Goal: Find specific page/section: Find specific page/section

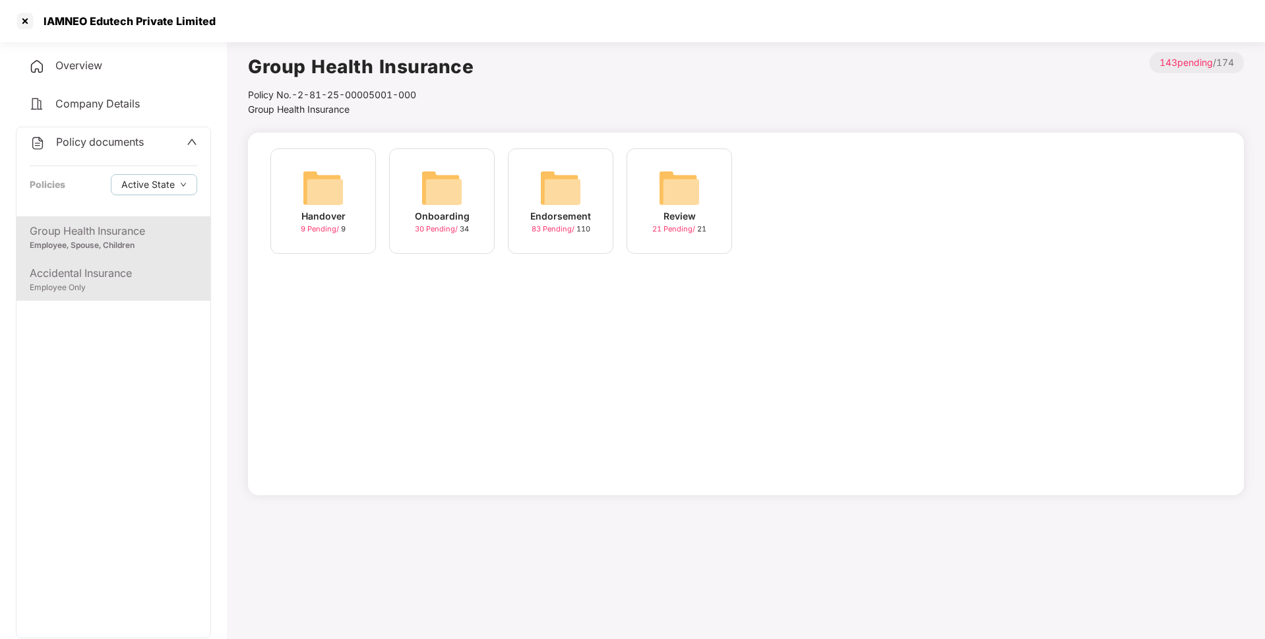
click at [79, 284] on div "Employee Only" at bounding box center [114, 288] width 168 height 13
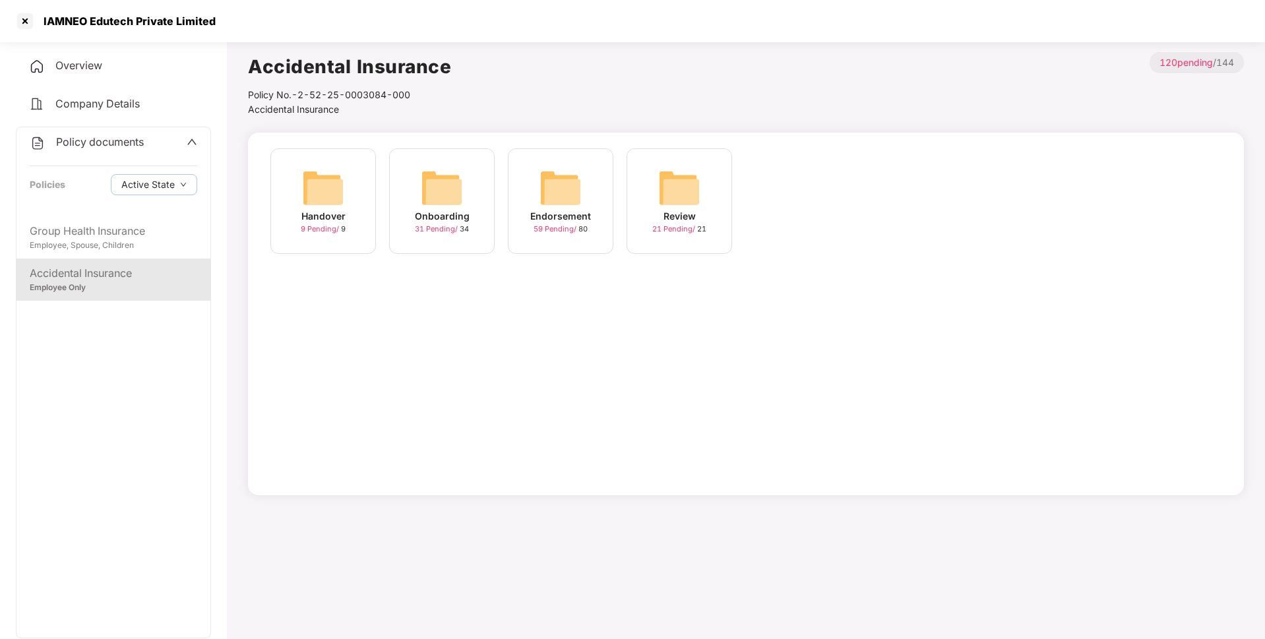
click at [520, 228] on div "Endorsement 59 Pending / 80" at bounding box center [561, 201] width 106 height 106
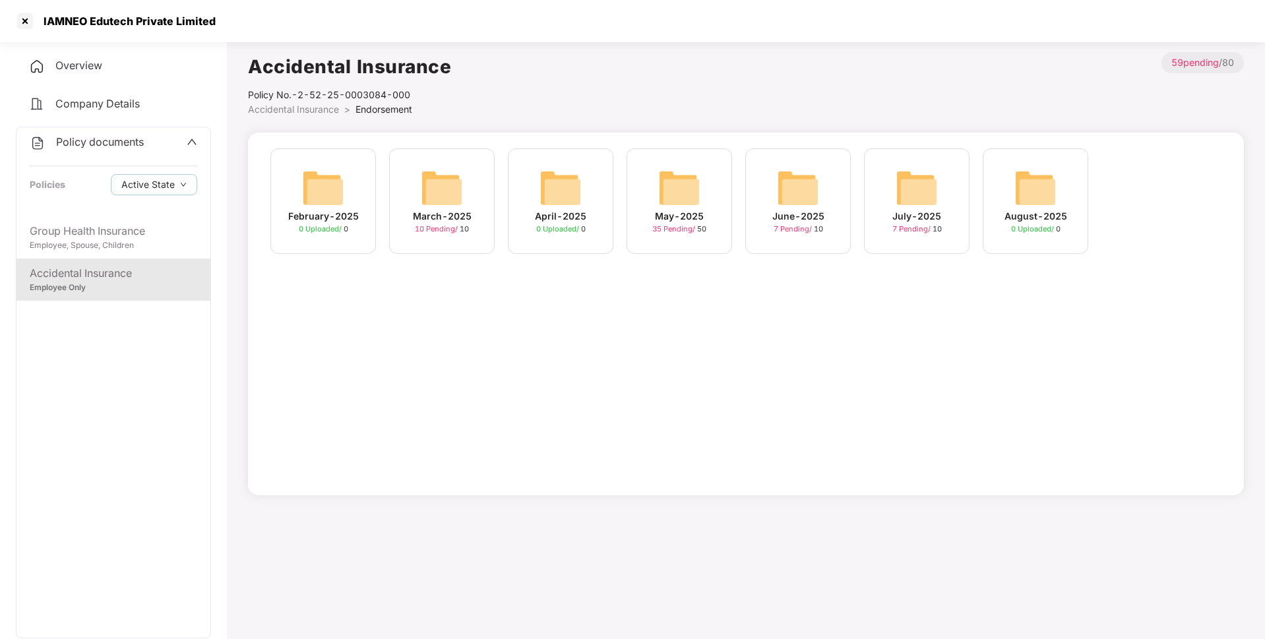
click at [439, 184] on img at bounding box center [442, 188] width 42 height 42
click at [722, 212] on div "May-2025 35 Pending / 50" at bounding box center [680, 201] width 106 height 106
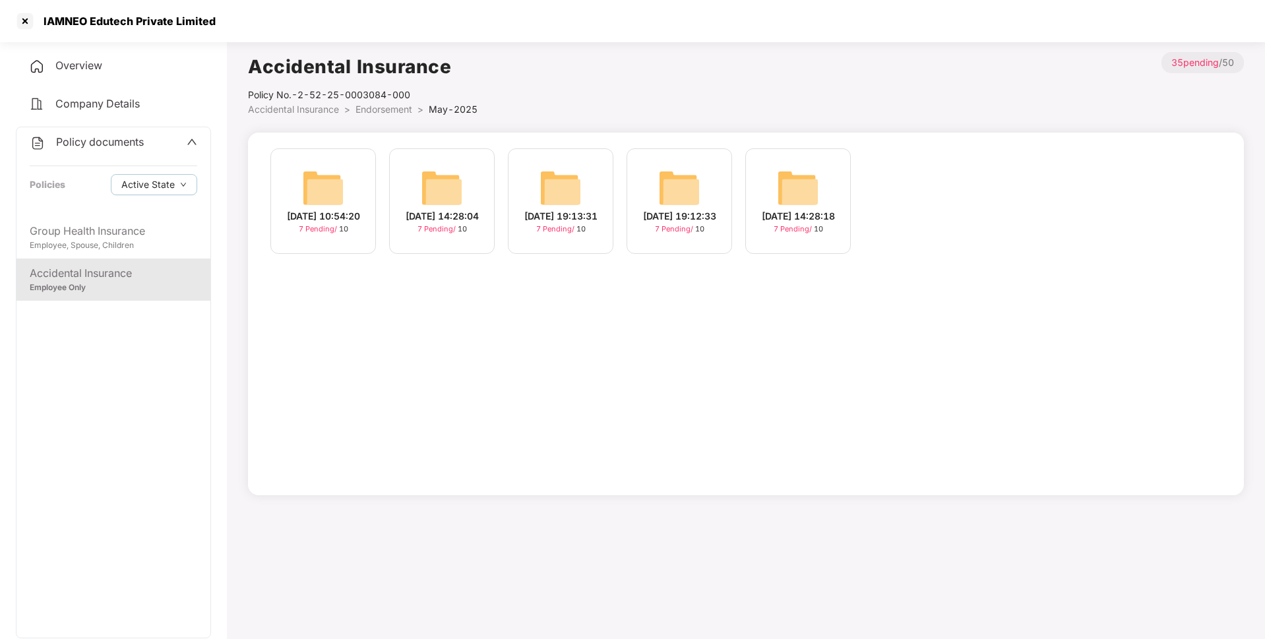
click at [314, 234] on span "7 Pending /" at bounding box center [319, 228] width 40 height 9
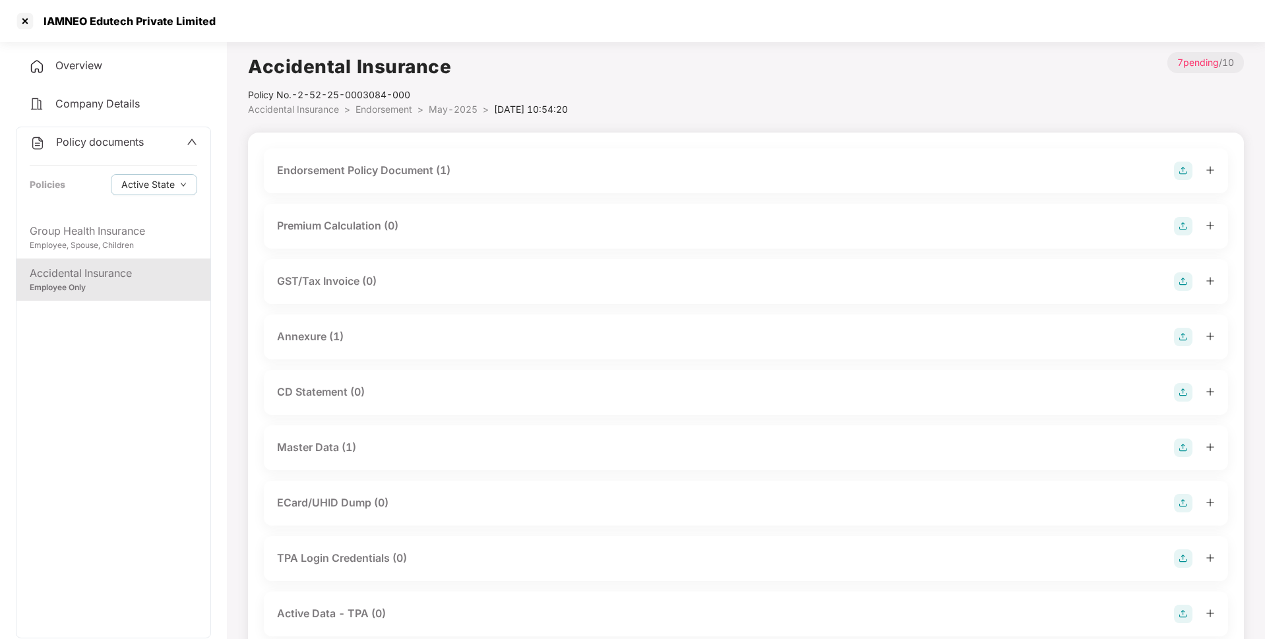
click at [418, 163] on div "Endorsement Policy Document (1)" at bounding box center [363, 170] width 173 height 16
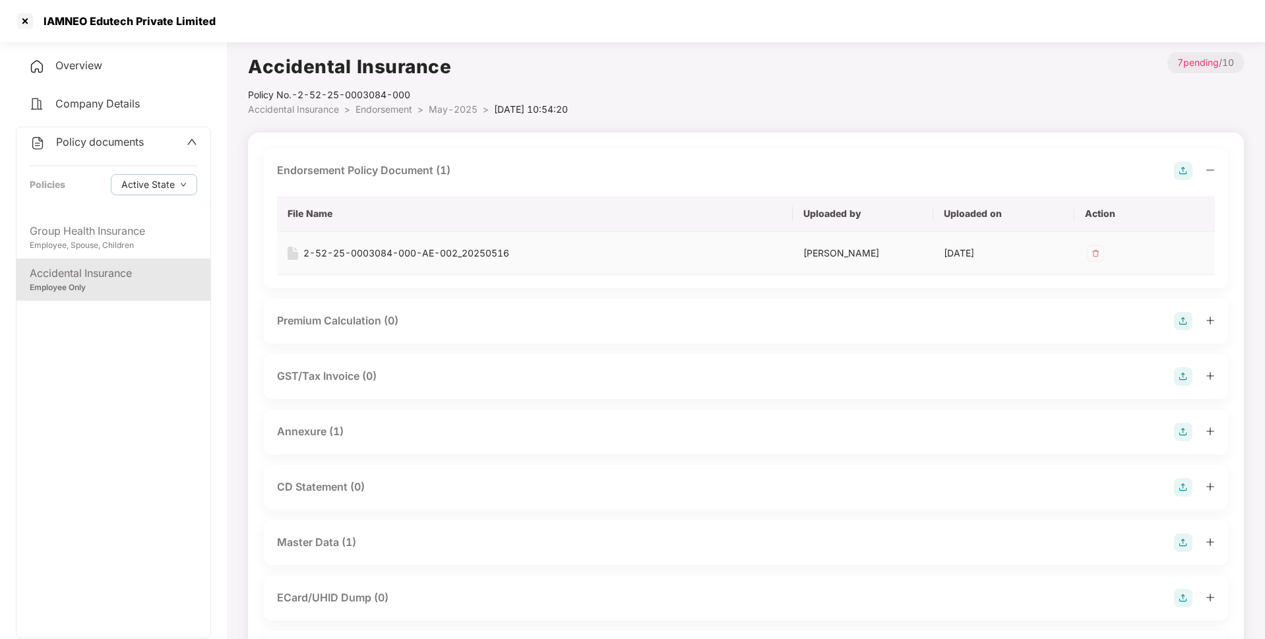
click at [371, 251] on div "2-52-25-0003084-000-AE-002_20250516" at bounding box center [406, 253] width 206 height 15
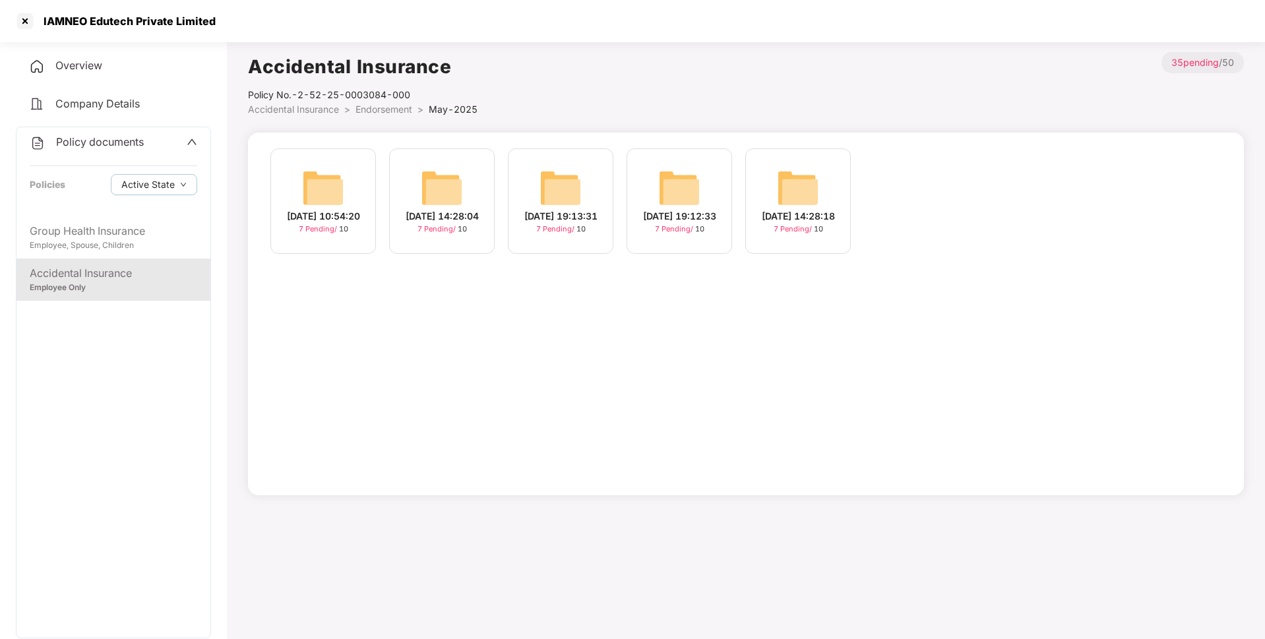
click at [425, 224] on div "[DATE] 14:28:04" at bounding box center [442, 216] width 73 height 15
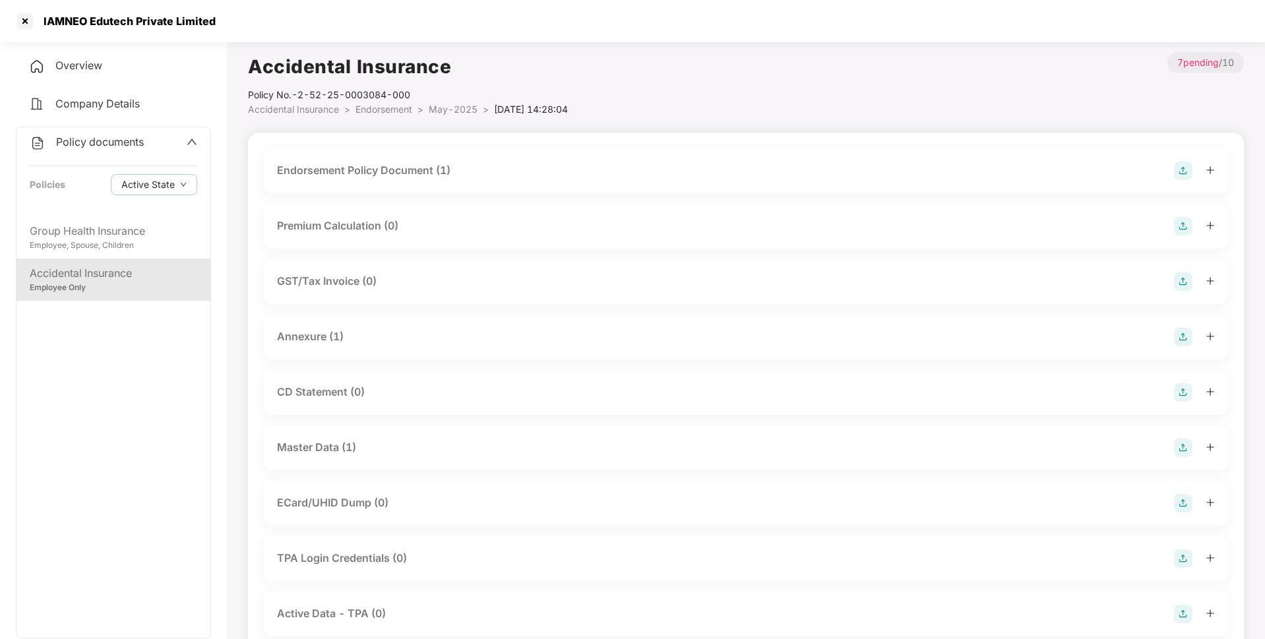
click at [371, 175] on div "Endorsement Policy Document (1)" at bounding box center [363, 170] width 173 height 16
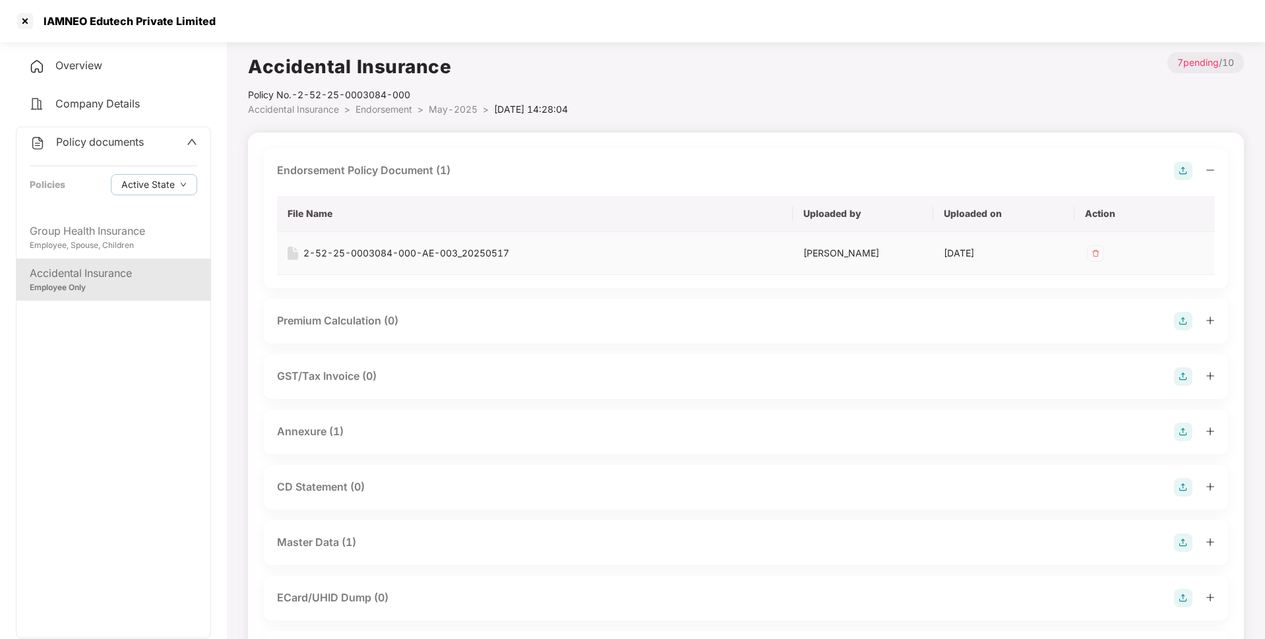
click at [400, 261] on td "2-52-25-0003084-000-AE-003_20250517" at bounding box center [535, 253] width 516 height 43
click at [398, 260] on div "2-52-25-0003084-000-AE-003_20250517" at bounding box center [406, 253] width 206 height 15
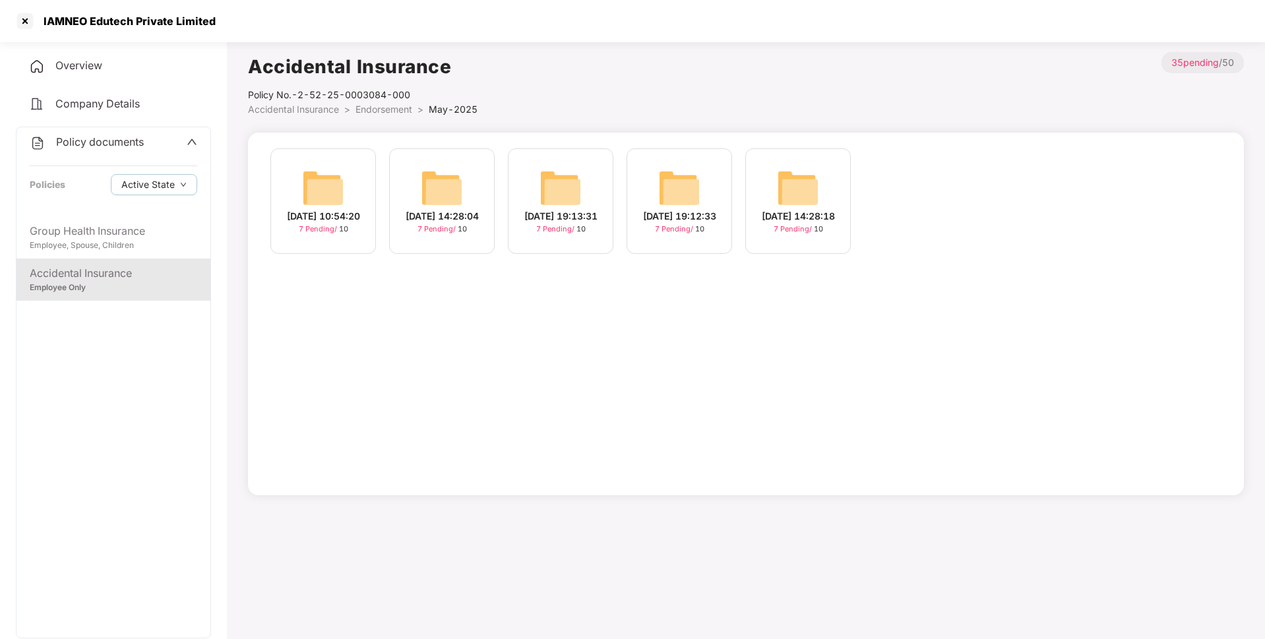
click at [546, 224] on div "[DATE] 19:13:31" at bounding box center [560, 216] width 73 height 15
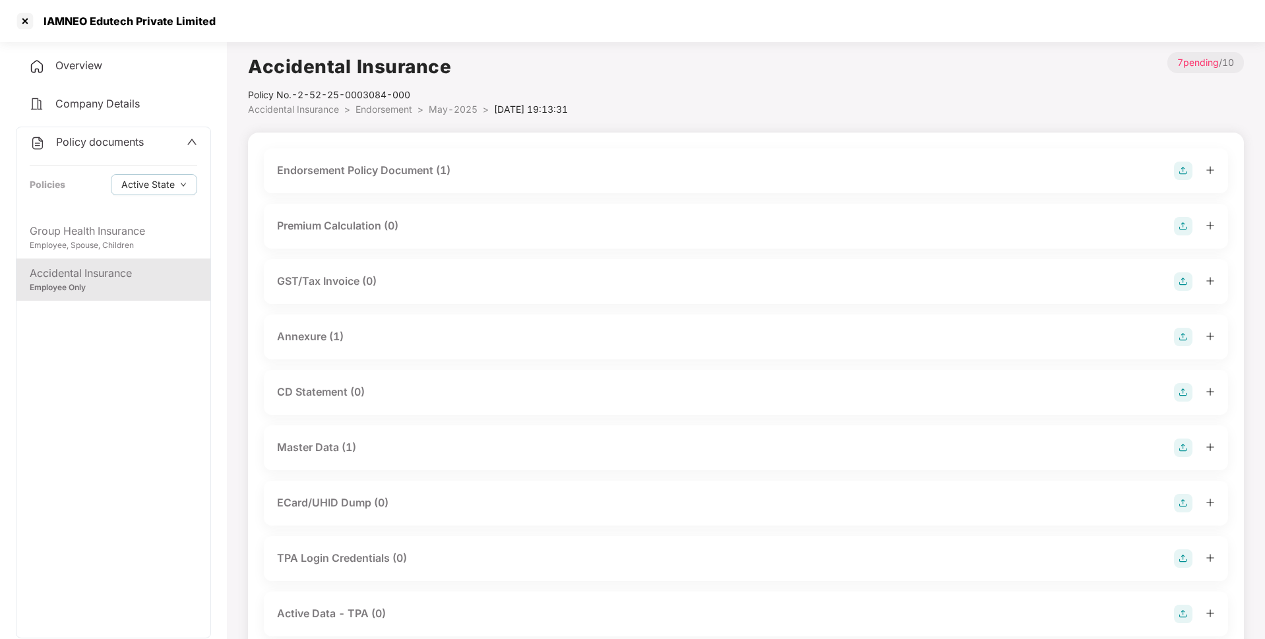
click at [346, 160] on div "Endorsement Policy Document (1)" at bounding box center [746, 170] width 964 height 45
click at [341, 166] on div "Endorsement Policy Document (1)" at bounding box center [363, 170] width 173 height 16
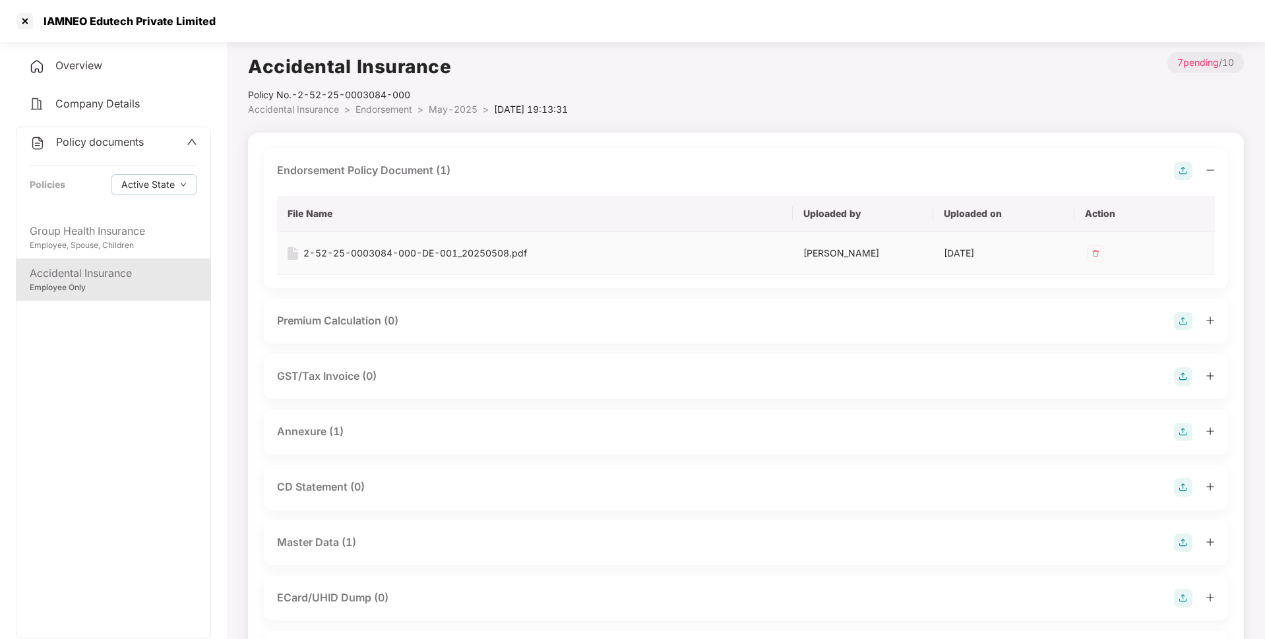
click at [344, 254] on div "2-52-25-0003084-000-DE-001_20250508.pdf" at bounding box center [415, 253] width 224 height 15
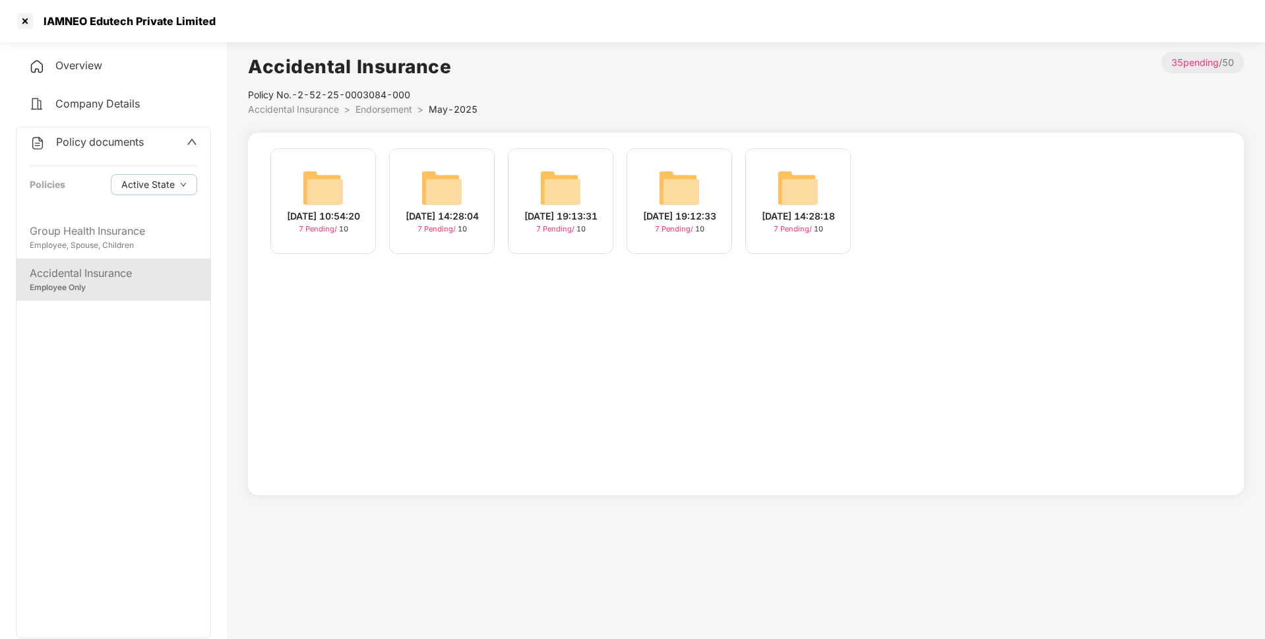
click at [670, 220] on div "[DATE] 19:12:33" at bounding box center [679, 216] width 73 height 15
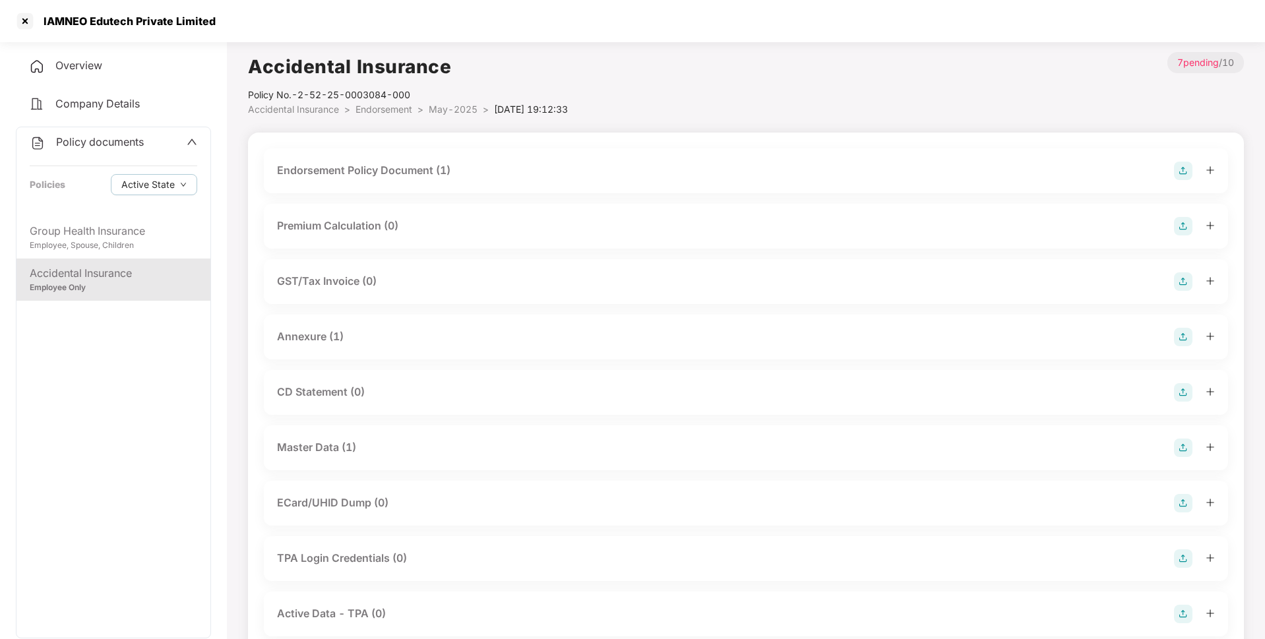
click at [395, 171] on div "Endorsement Policy Document (1)" at bounding box center [363, 170] width 173 height 16
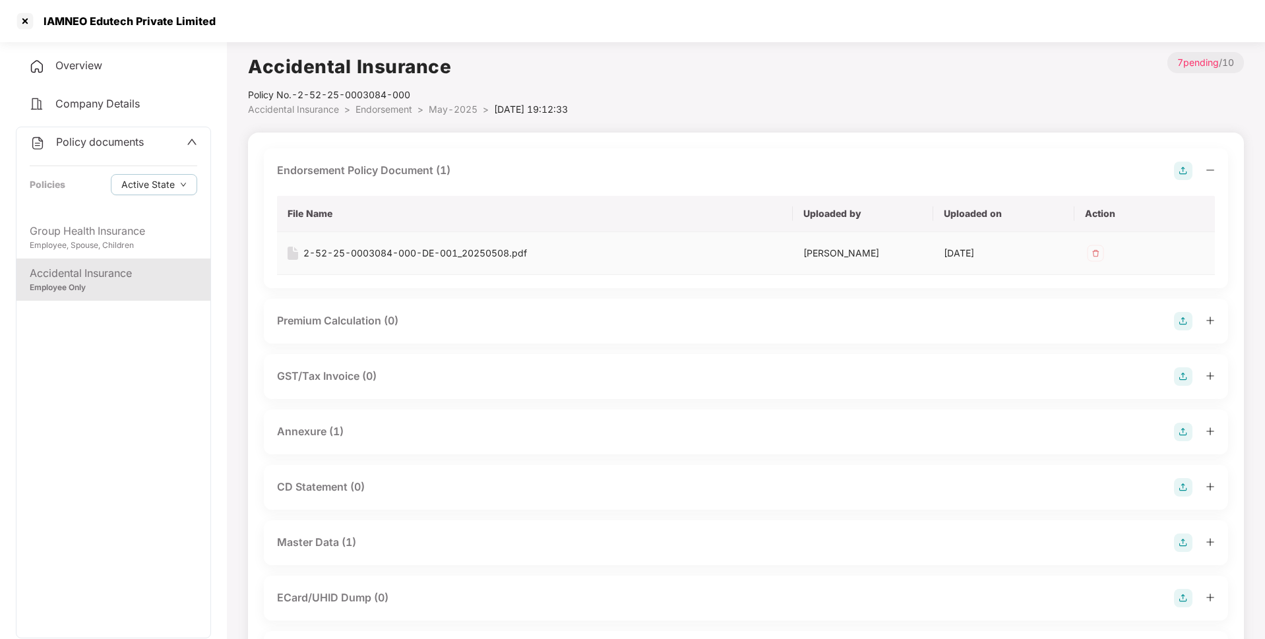
click at [381, 256] on div "2-52-25-0003084-000-DE-001_20250508.pdf" at bounding box center [415, 253] width 224 height 15
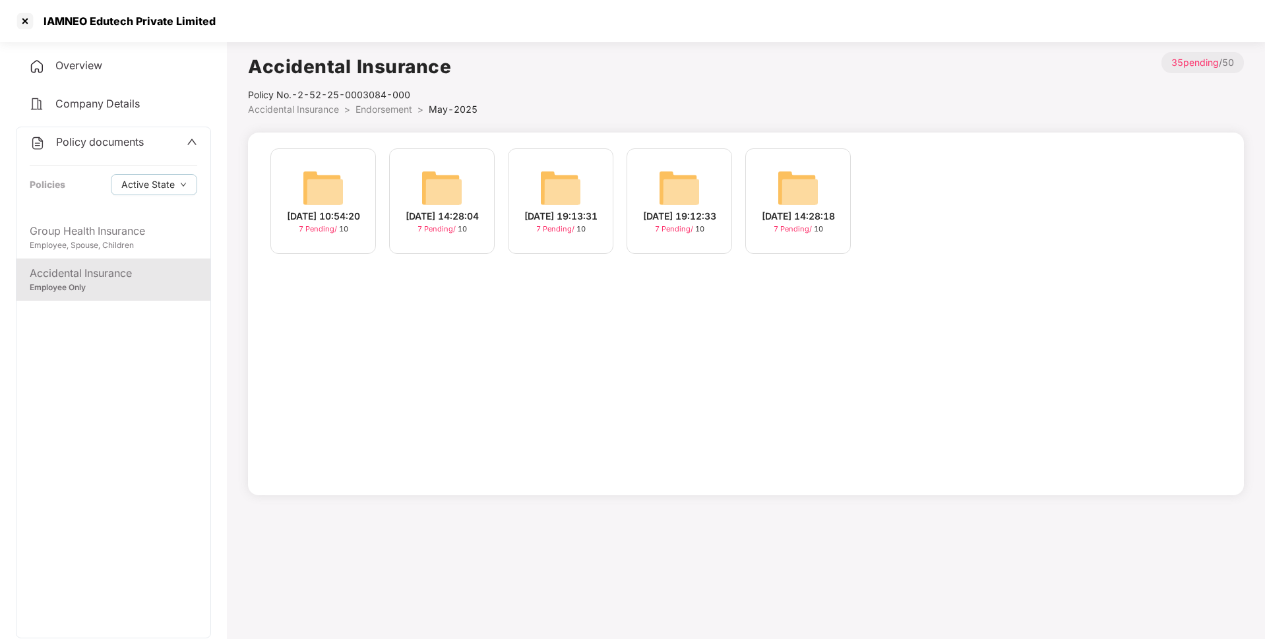
click at [806, 219] on div "[DATE] 14:28:18" at bounding box center [798, 216] width 73 height 15
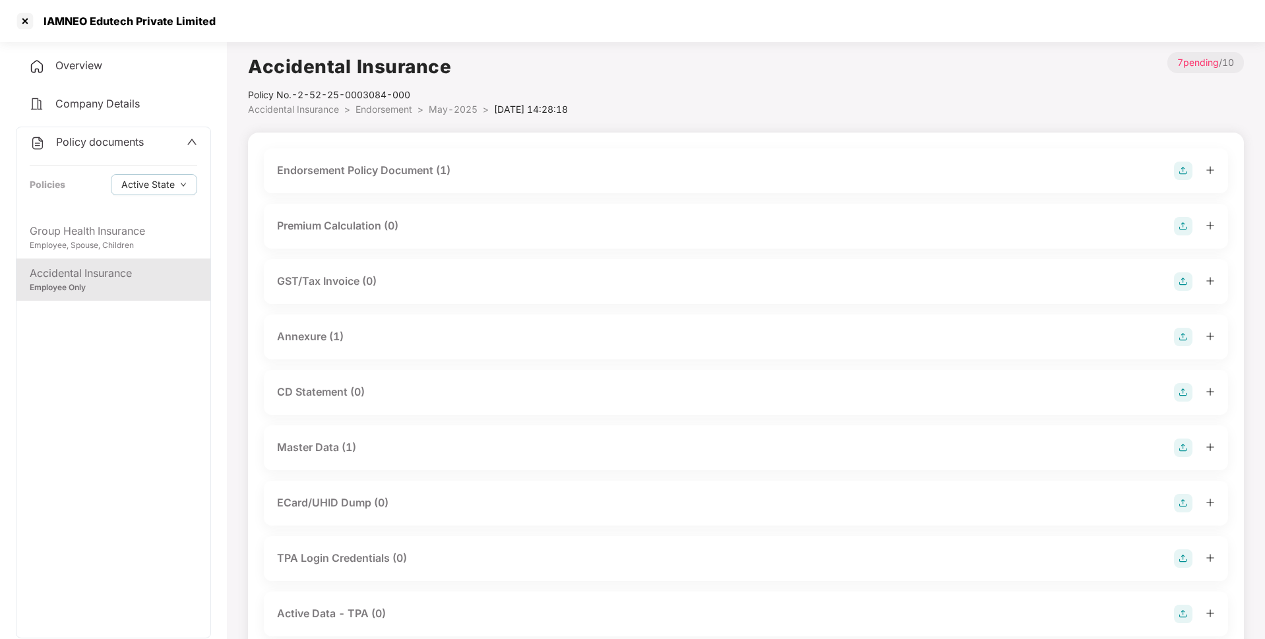
click at [499, 178] on div "Endorsement Policy Document (1)" at bounding box center [746, 171] width 938 height 18
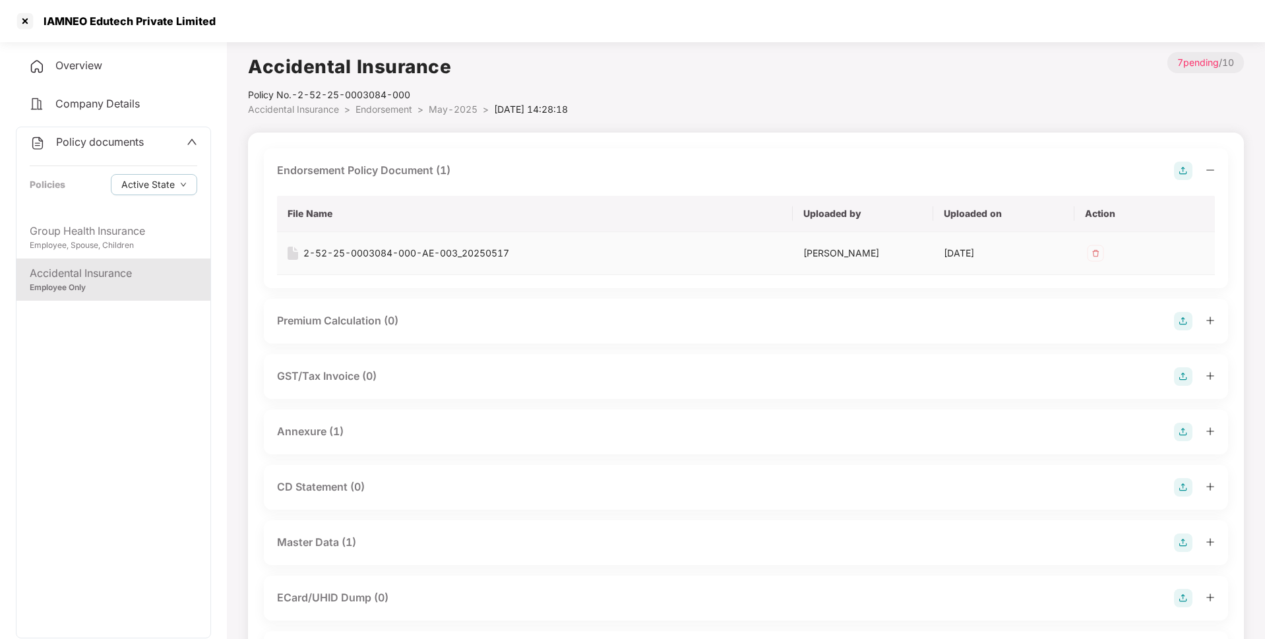
click at [381, 249] on div "2-52-25-0003084-000-AE-003_20250517" at bounding box center [406, 253] width 206 height 15
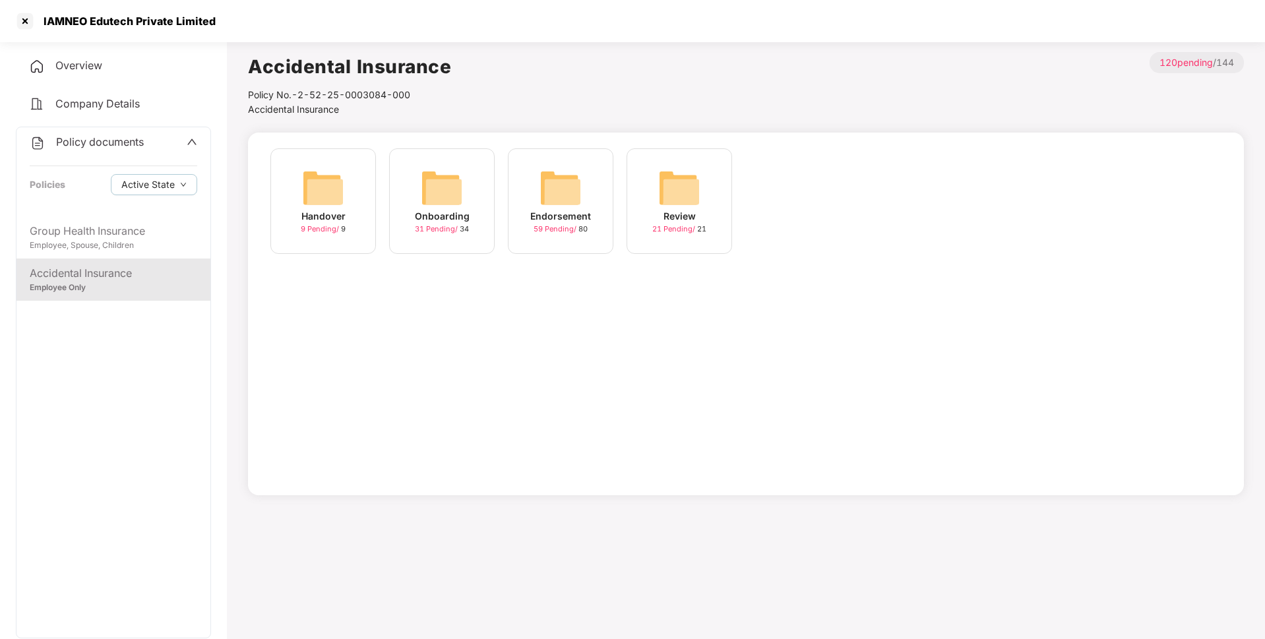
click at [546, 220] on div "Endorsement" at bounding box center [560, 216] width 61 height 15
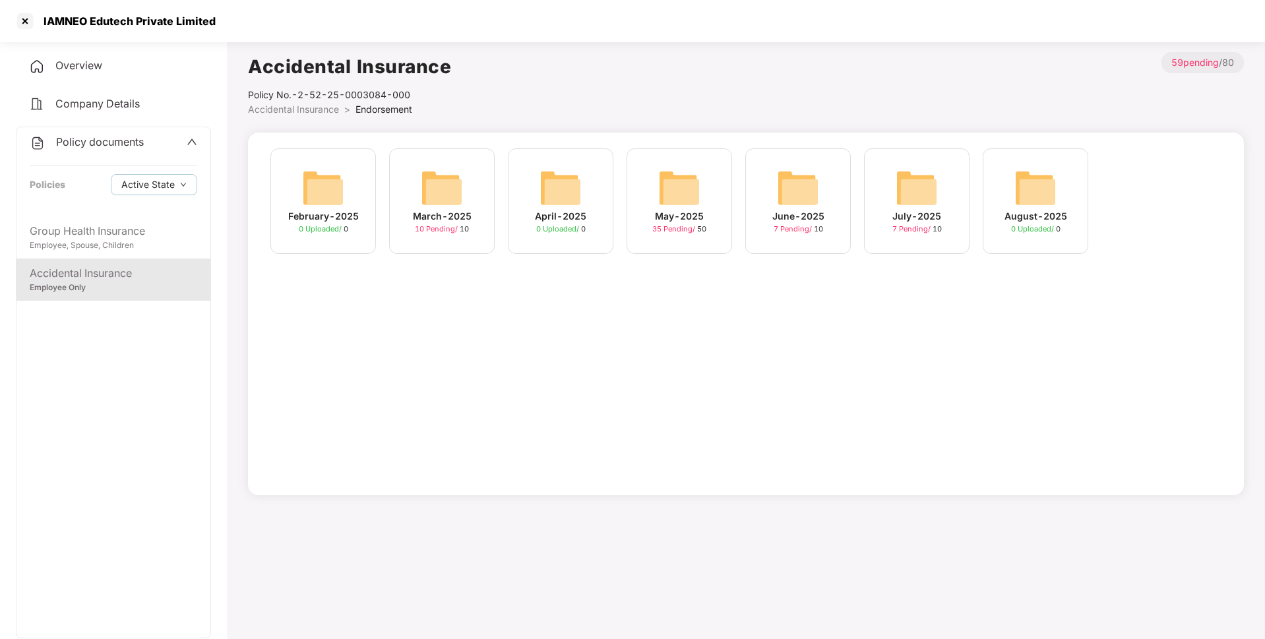
click at [652, 240] on div "May-2025 35 Pending / 50" at bounding box center [680, 201] width 106 height 106
click at [823, 191] on div "June-2025 7 Pending / 10" at bounding box center [798, 201] width 106 height 106
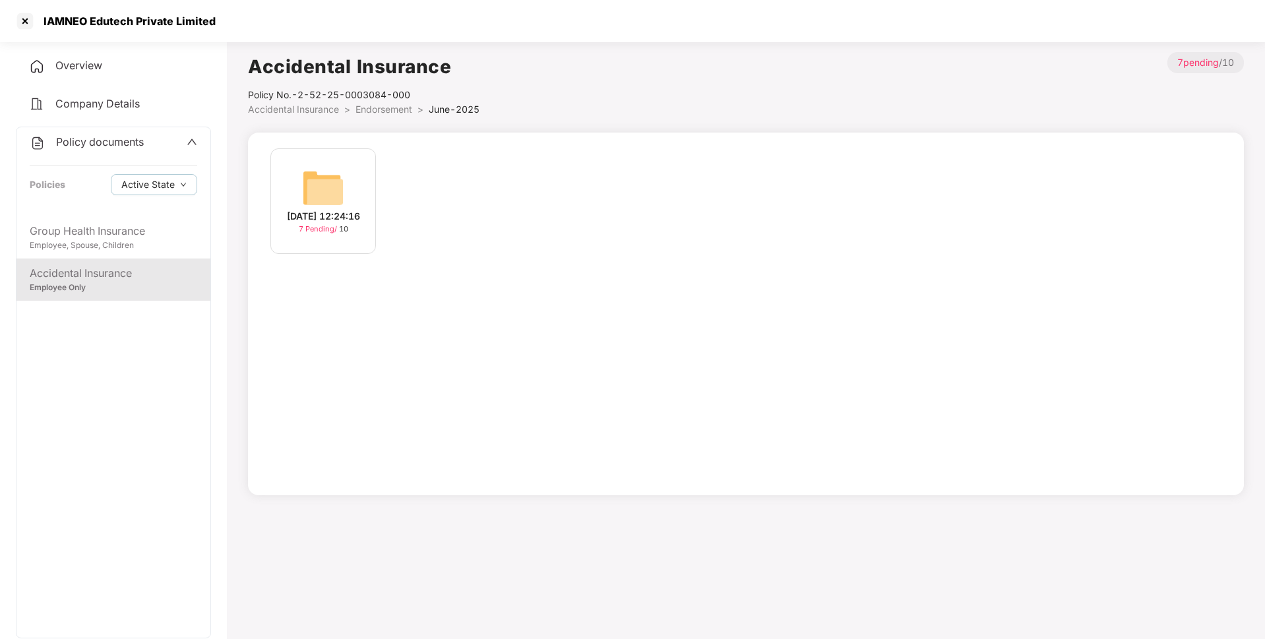
click at [327, 209] on div "[DATE] 12:24:16" at bounding box center [323, 216] width 73 height 15
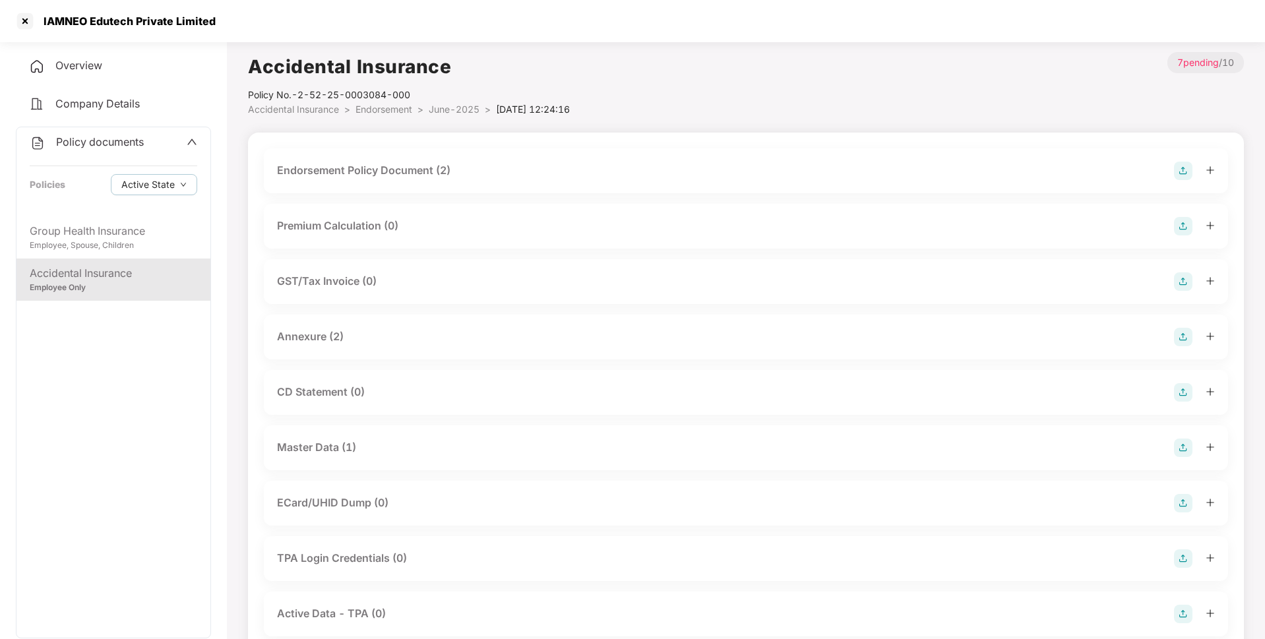
click at [396, 175] on div "Endorsement Policy Document (2)" at bounding box center [363, 170] width 173 height 16
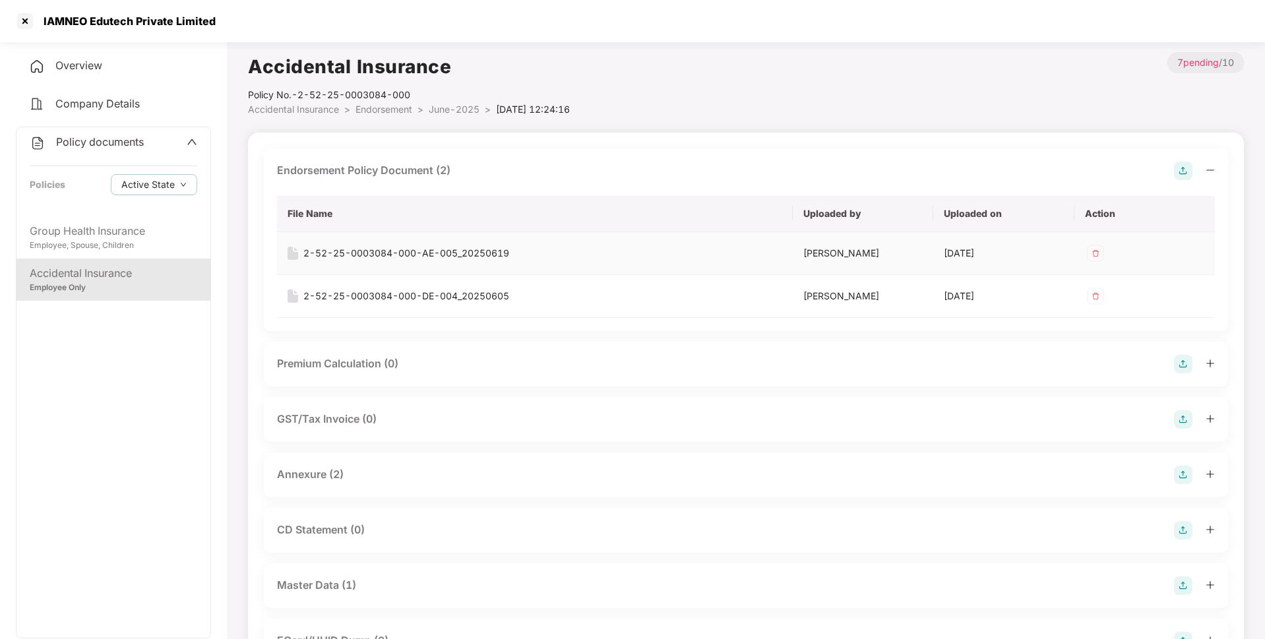
click at [396, 255] on div "2-52-25-0003084-000-AE-005_20250619" at bounding box center [406, 253] width 206 height 15
click at [358, 295] on div "2-52-25-0003084-000-DE-004_20250605" at bounding box center [406, 296] width 206 height 15
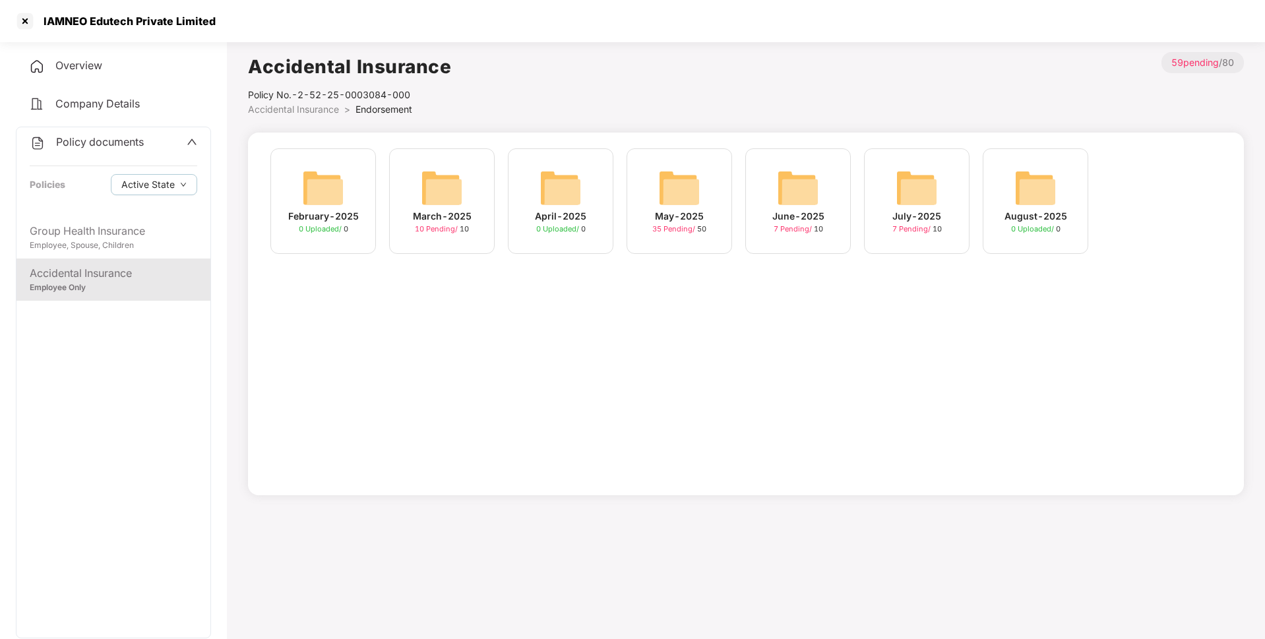
click at [913, 217] on div "July-2025" at bounding box center [916, 216] width 49 height 15
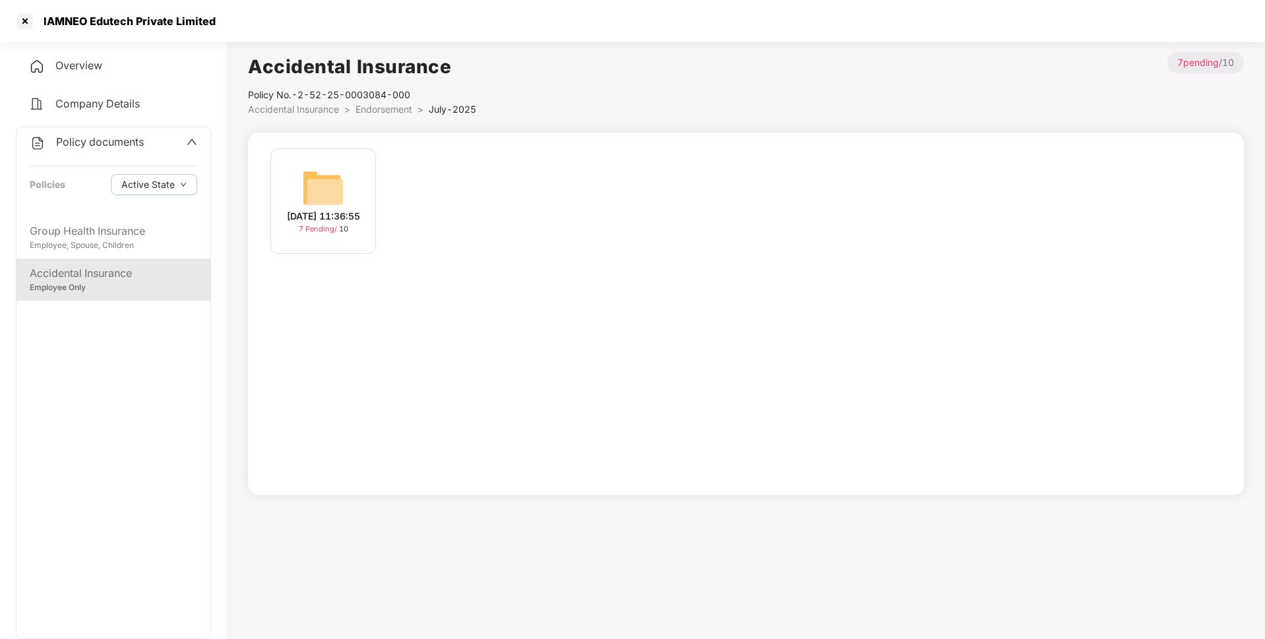
click at [357, 217] on div "[DATE] 11:36:55" at bounding box center [323, 216] width 73 height 15
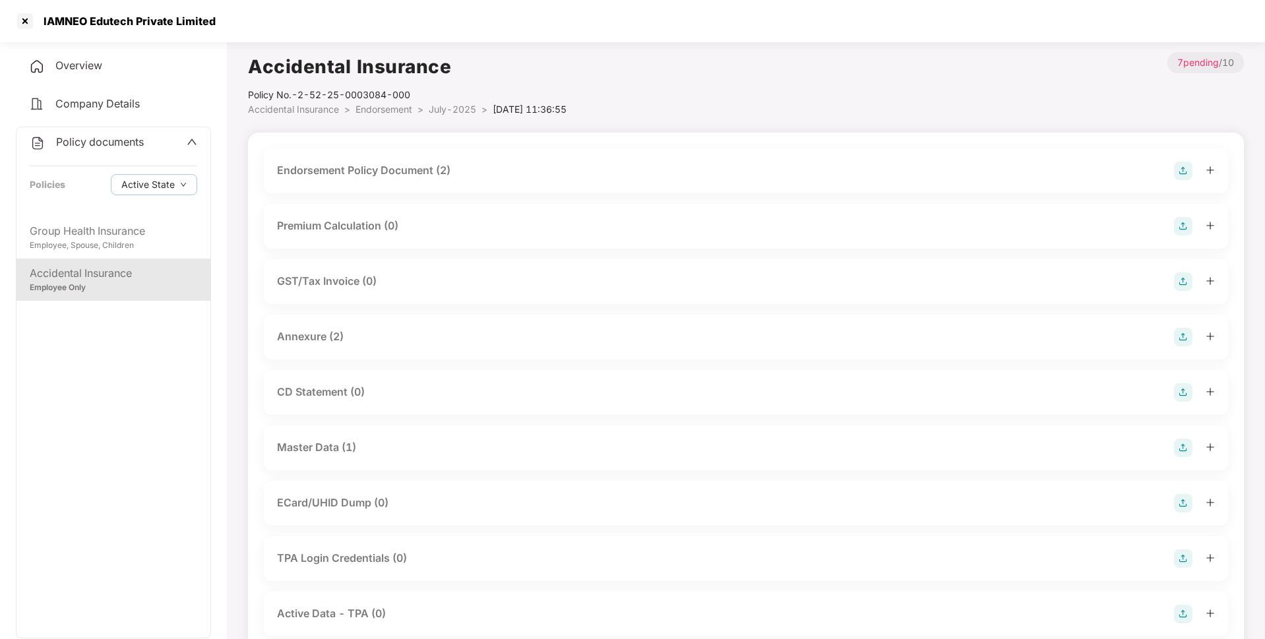
click at [421, 176] on div "Endorsement Policy Document (2)" at bounding box center [363, 170] width 173 height 16
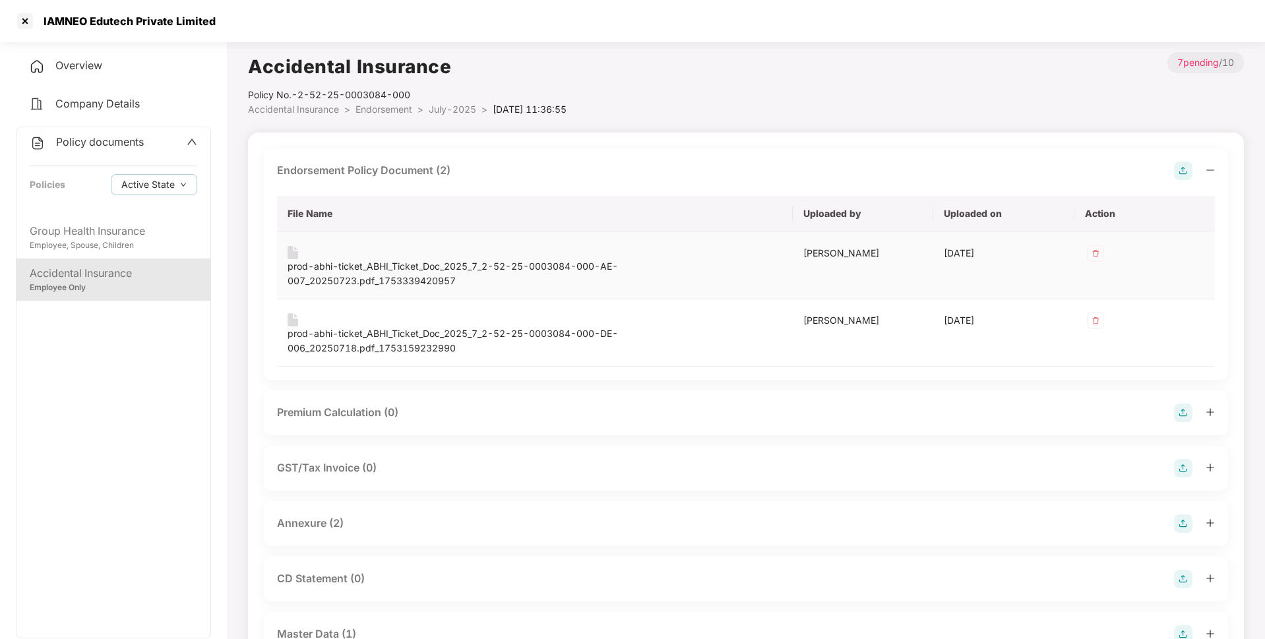
click at [422, 270] on div "prod-abhi-ticket_ABHI_Ticket_Doc_2025_7_2-52-25-0003084-000-AE-007_20250723.pdf…" at bounding box center [535, 273] width 495 height 29
click at [402, 340] on div "prod-abhi-ticket_ABHI_Ticket_Doc_2025_7_2-52-25-0003084-000-DE-006_20250718.pdf…" at bounding box center [535, 341] width 495 height 29
